Goal: Check status: Check status

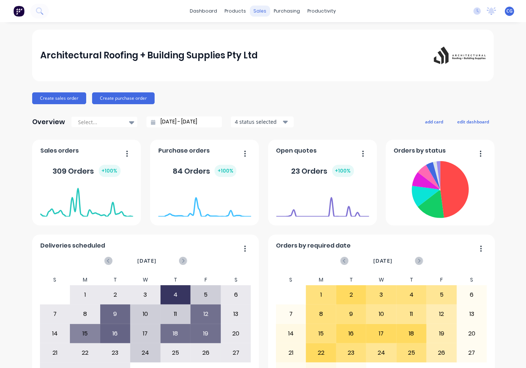
click at [256, 16] on div "sales" at bounding box center [260, 11] width 20 height 11
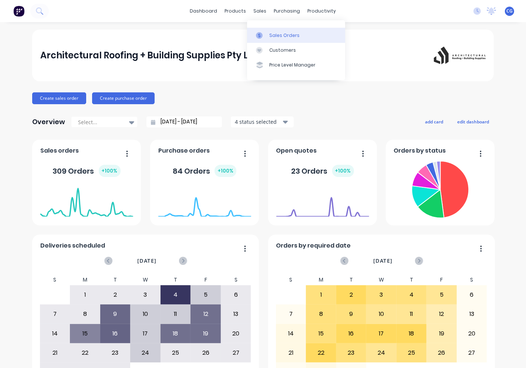
click at [276, 41] on link "Sales Orders" at bounding box center [296, 35] width 98 height 15
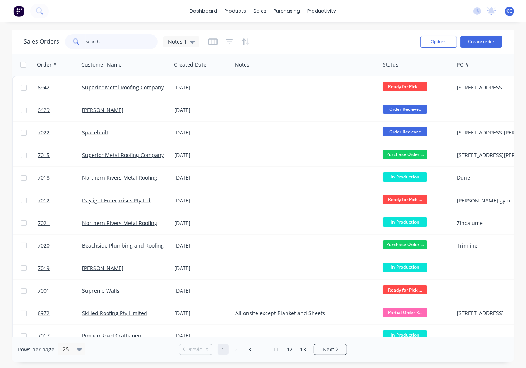
click at [98, 43] on input "text" at bounding box center [122, 41] width 72 height 15
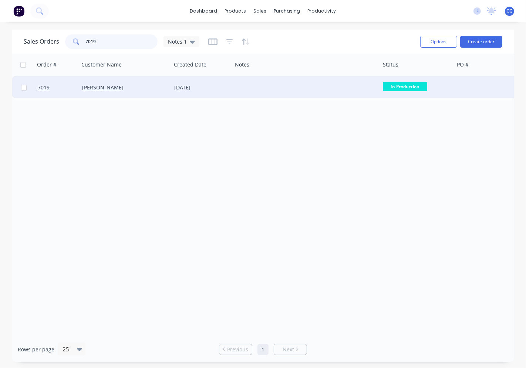
type input "7019"
click at [154, 80] on div "[PERSON_NAME]" at bounding box center [125, 88] width 92 height 22
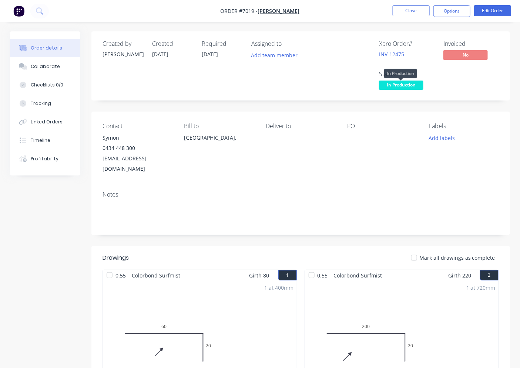
click at [415, 84] on span "In Production" at bounding box center [401, 85] width 44 height 9
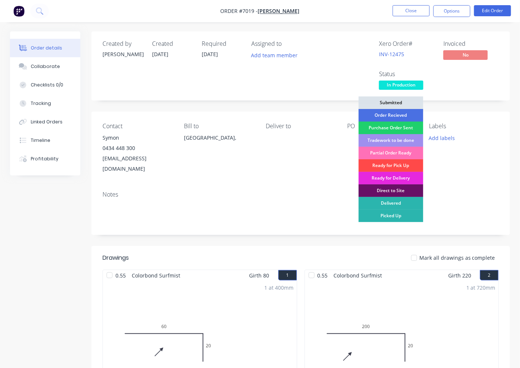
click at [393, 166] on div "Ready for Pick Up" at bounding box center [390, 165] width 65 height 13
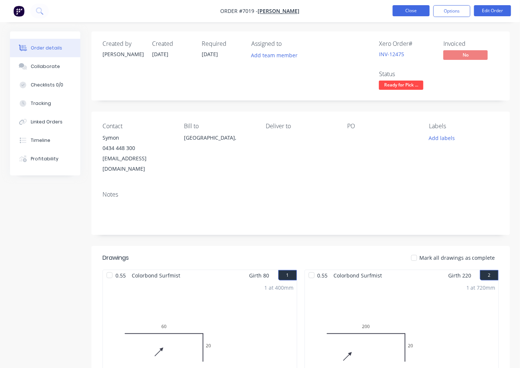
click at [416, 13] on button "Close" at bounding box center [410, 10] width 37 height 11
